Goal: Task Accomplishment & Management: Manage account settings

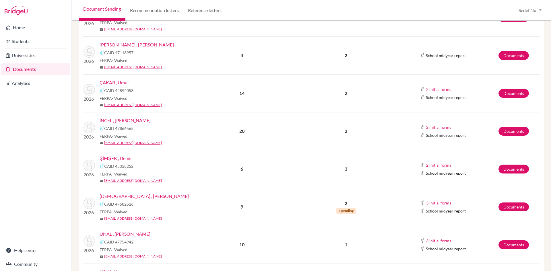
scroll to position [172, 0]
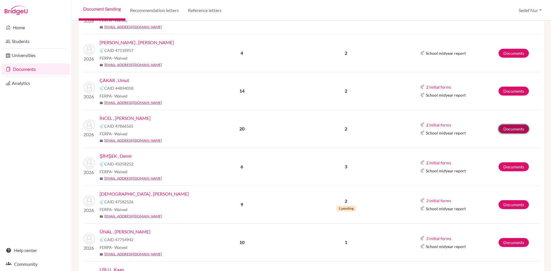
click at [509, 129] on link "Documents" at bounding box center [514, 129] width 30 height 9
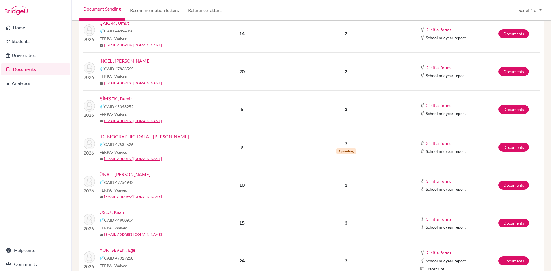
scroll to position [144, 0]
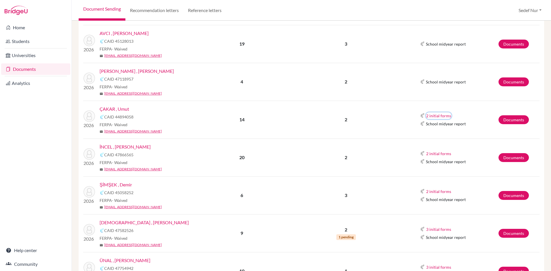
click at [431, 118] on button "2 initial forms" at bounding box center [439, 116] width 26 height 7
click at [460, 107] on td "2 initial forms Counselor recommendation School report School midyear report" at bounding box center [453, 120] width 92 height 38
click at [444, 113] on button "2 initial forms" at bounding box center [439, 116] width 26 height 7
click at [464, 105] on td "2 initial forms Counselor recommendation School report School midyear report" at bounding box center [453, 120] width 92 height 38
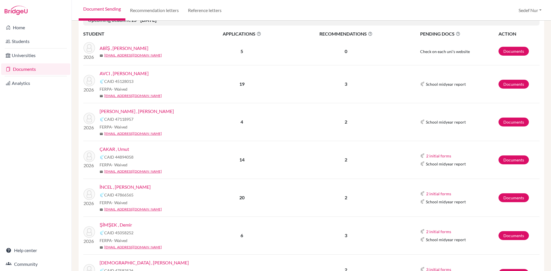
scroll to position [29, 0]
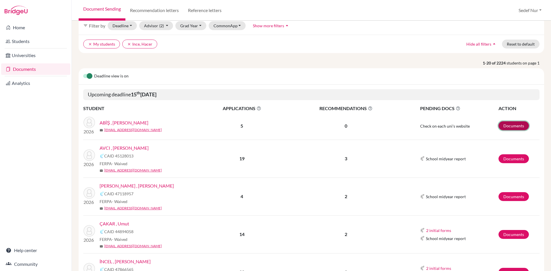
click at [513, 125] on link "Documents" at bounding box center [514, 125] width 30 height 9
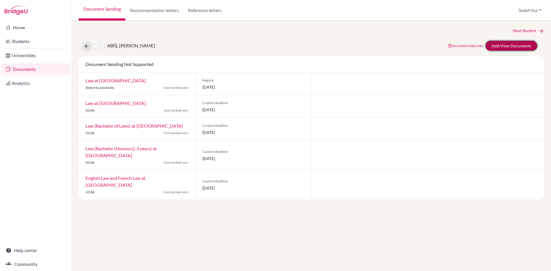
click at [507, 51] on link "Add/View Documents" at bounding box center [512, 46] width 52 height 10
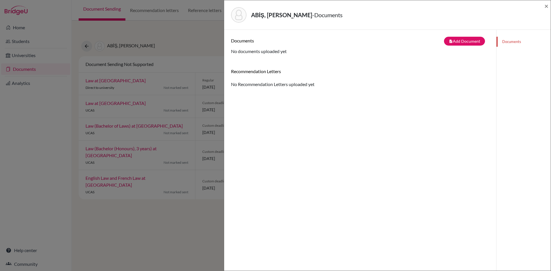
click at [262, 71] on h6 "Recommendation Letters" at bounding box center [360, 71] width 258 height 5
drag, startPoint x: 286, startPoint y: 54, endPoint x: 297, endPoint y: 47, distance: 13.8
click at [286, 54] on div "Documents note_add Add Document Document type Change explanation for Common App…" at bounding box center [360, 46] width 258 height 18
click at [245, 42] on h6 "Documents" at bounding box center [295, 40] width 129 height 5
click at [548, 8] on span "×" at bounding box center [547, 6] width 4 height 8
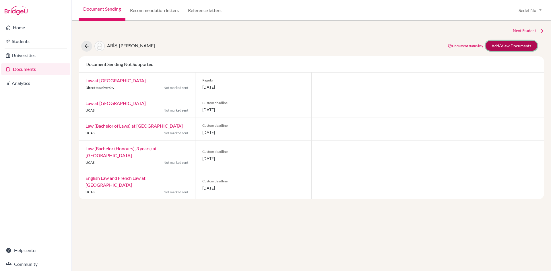
click at [511, 44] on link "Add/View Documents" at bounding box center [512, 46] width 52 height 10
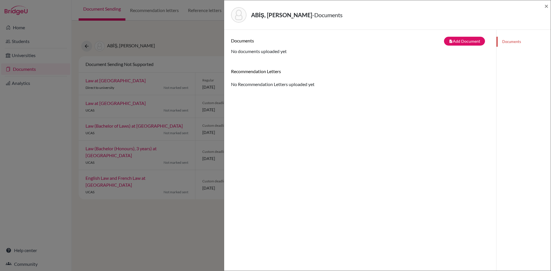
click at [272, 85] on div "Recommendation Letters No Recommendation Letters uploaded yet" at bounding box center [360, 78] width 258 height 19
click at [271, 73] on h6 "Recommendation Letters" at bounding box center [360, 71] width 258 height 5
click at [547, 4] on span "×" at bounding box center [547, 6] width 4 height 8
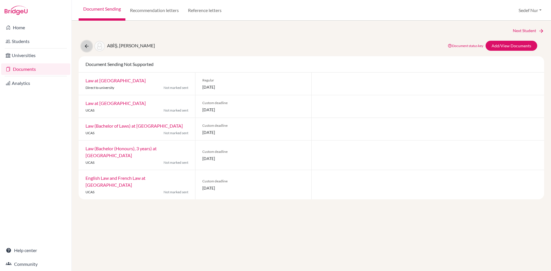
click at [88, 45] on icon at bounding box center [87, 46] width 6 height 6
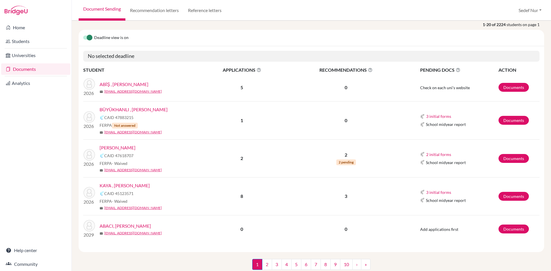
scroll to position [57, 0]
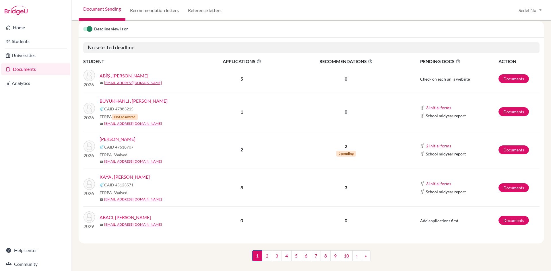
click at [103, 75] on link "ABİŞ , [PERSON_NAME]" at bounding box center [124, 75] width 49 height 7
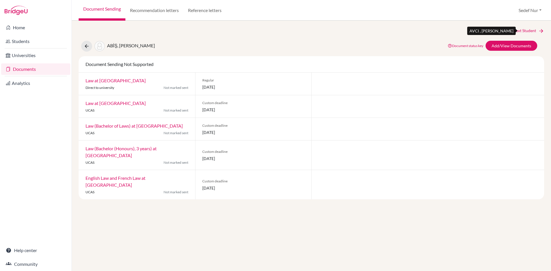
click at [541, 28] on link "Next Student" at bounding box center [528, 31] width 31 height 6
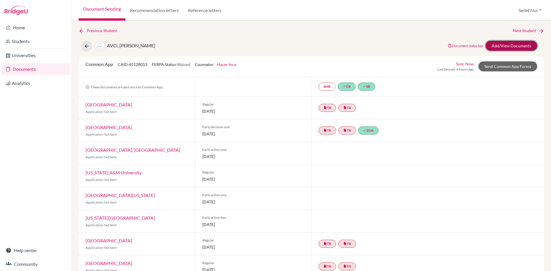
click at [503, 46] on link "Add/View Documents" at bounding box center [512, 46] width 52 height 10
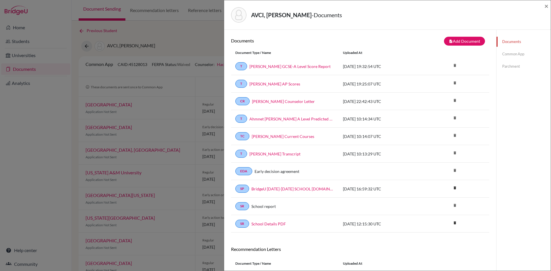
click at [507, 54] on link "Common App" at bounding box center [524, 54] width 54 height 10
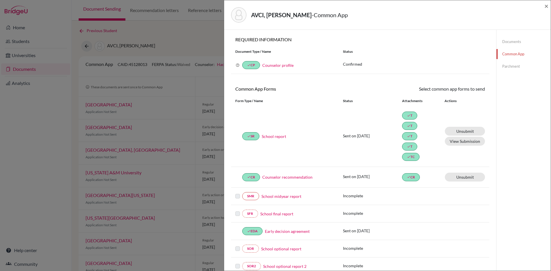
click at [516, 67] on link "Parchment" at bounding box center [524, 66] width 54 height 10
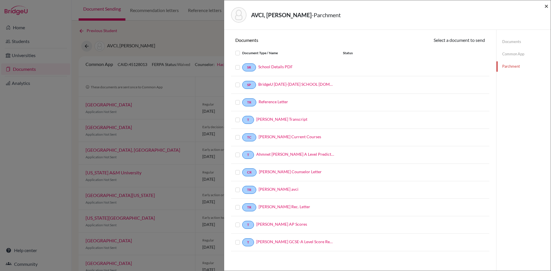
click at [546, 6] on span "×" at bounding box center [547, 6] width 4 height 8
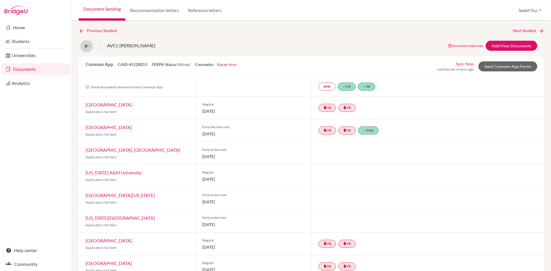
click at [88, 45] on icon at bounding box center [87, 46] width 6 height 6
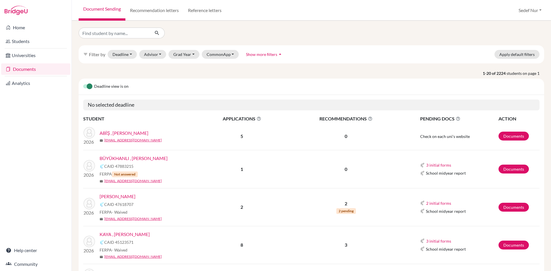
click at [23, 36] on link "Students" at bounding box center [35, 41] width 69 height 11
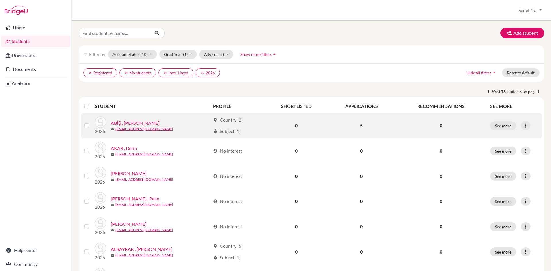
click at [132, 124] on link "ABİŞ , [PERSON_NAME]" at bounding box center [135, 123] width 49 height 7
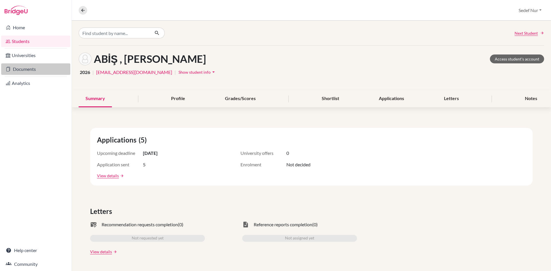
click at [23, 68] on link "Documents" at bounding box center [35, 68] width 69 height 11
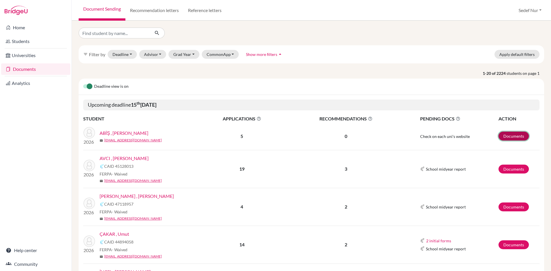
click at [499, 135] on link "Documents" at bounding box center [514, 136] width 30 height 9
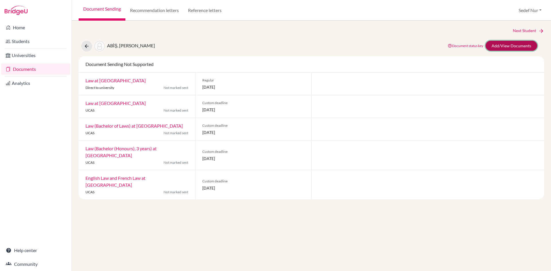
click at [502, 44] on link "Add/View Documents" at bounding box center [512, 46] width 52 height 10
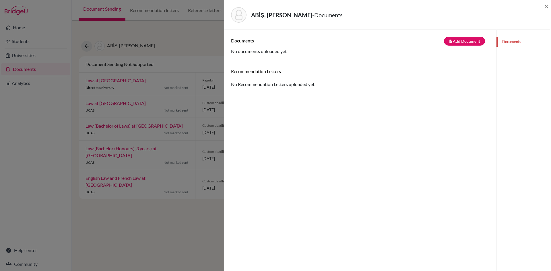
click at [301, 56] on div "Documents note_add Add Document Document type Change explanation for Common App…" at bounding box center [360, 62] width 258 height 51
drag, startPoint x: 272, startPoint y: 54, endPoint x: 321, endPoint y: 55, distance: 48.5
click at [273, 55] on div "Documents note_add Add Document Document type Change explanation for Common App…" at bounding box center [360, 46] width 258 height 18
click at [457, 42] on button "note_add Add Document" at bounding box center [464, 41] width 41 height 9
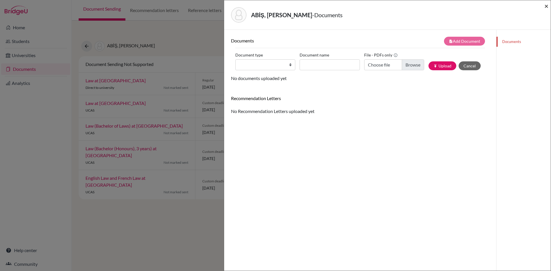
click at [548, 5] on span "×" at bounding box center [547, 6] width 4 height 8
